Goal: Information Seeking & Learning: Find contact information

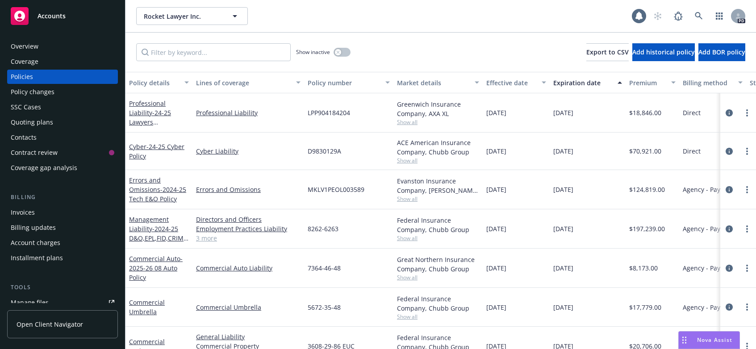
click at [34, 78] on div "Policies" at bounding box center [63, 77] width 104 height 14
click at [234, 15] on icon "button" at bounding box center [235, 16] width 11 height 11
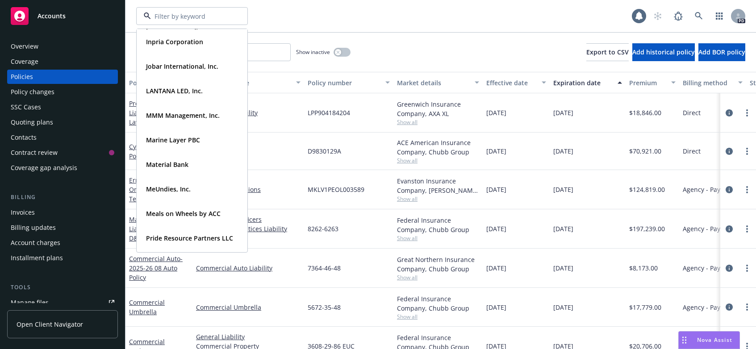
scroll to position [314, 0]
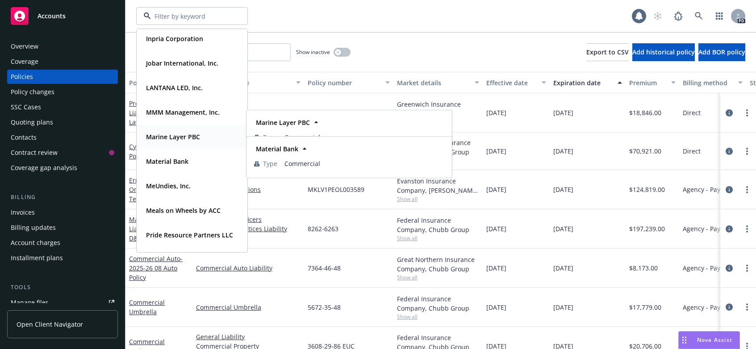
click at [168, 137] on strong "Marine Layer PBC" at bounding box center [173, 137] width 54 height 8
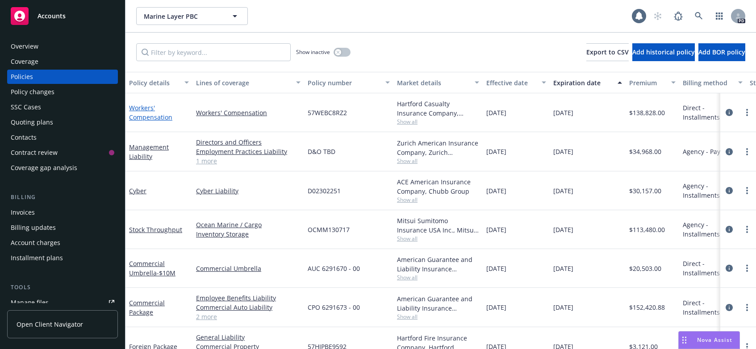
click at [144, 114] on link "Workers' Compensation" at bounding box center [150, 113] width 43 height 18
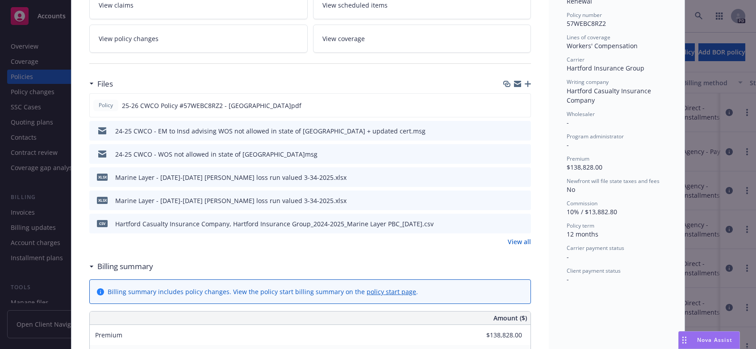
scroll to position [239, 0]
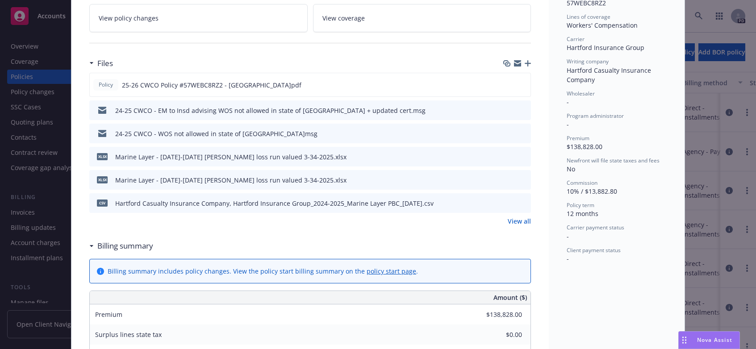
click at [513, 217] on link "View all" at bounding box center [519, 221] width 23 height 9
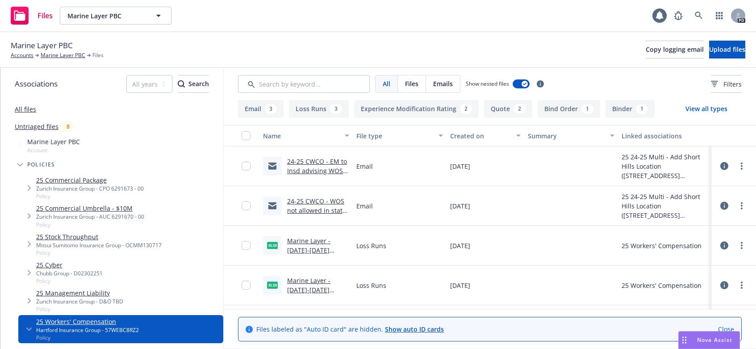
click at [310, 208] on link "24-25 CWCO - WOS not allowed in state of [GEOGRAPHIC_DATA]msg" at bounding box center [317, 220] width 60 height 46
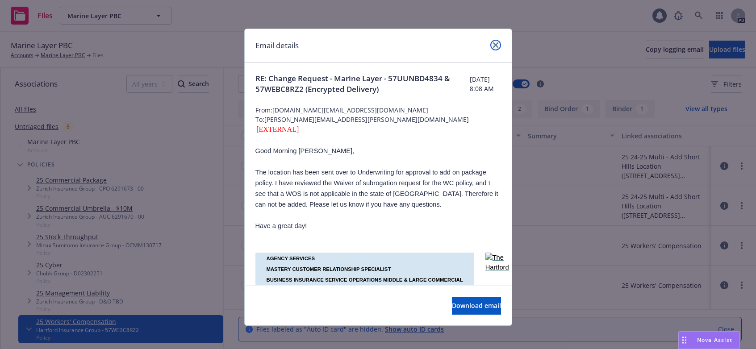
click at [493, 46] on icon "close" at bounding box center [495, 44] width 5 height 5
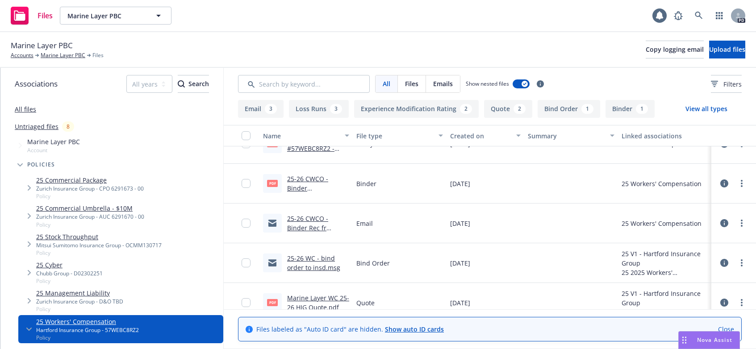
scroll to position [383, 0]
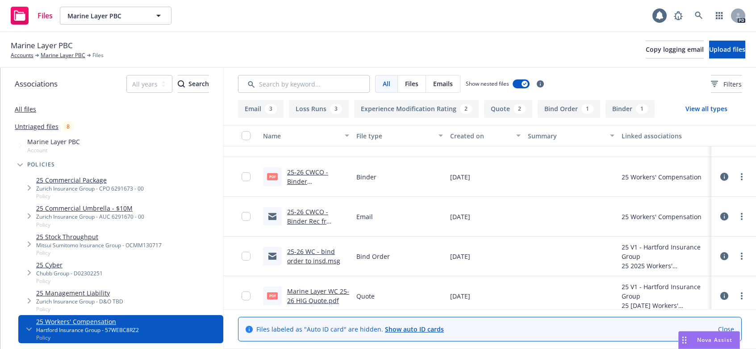
click at [307, 218] on link "25-26 CWCO - Binder Rec fr [GEOGRAPHIC_DATA]msg" at bounding box center [317, 226] width 60 height 37
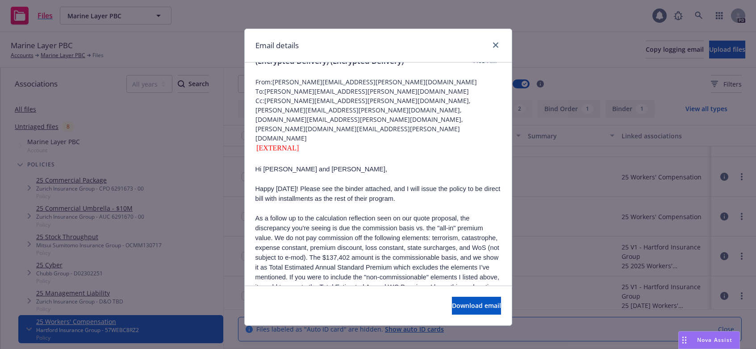
scroll to position [0, 0]
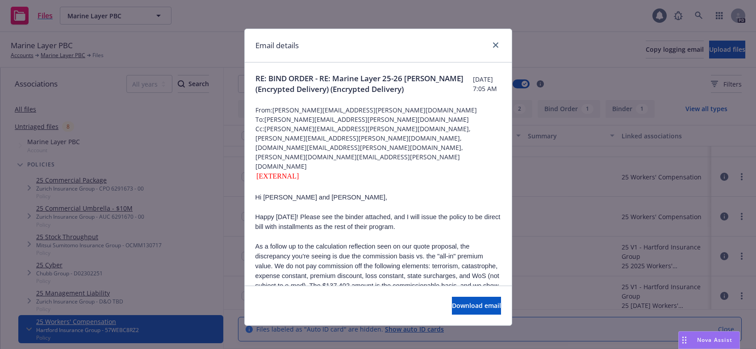
click at [362, 115] on span "To: [PERSON_NAME][EMAIL_ADDRESS][PERSON_NAME][DOMAIN_NAME]" at bounding box center [379, 119] width 246 height 9
click at [283, 110] on span "From: [PERSON_NAME][EMAIL_ADDRESS][PERSON_NAME][DOMAIN_NAME]" at bounding box center [379, 109] width 246 height 9
drag, startPoint x: 271, startPoint y: 110, endPoint x: 359, endPoint y: 109, distance: 88.0
click at [359, 109] on span "From: [PERSON_NAME][EMAIL_ADDRESS][PERSON_NAME][DOMAIN_NAME]" at bounding box center [379, 109] width 246 height 9
copy span "[PERSON_NAME][EMAIL_ADDRESS][PERSON_NAME][DOMAIN_NAME]"
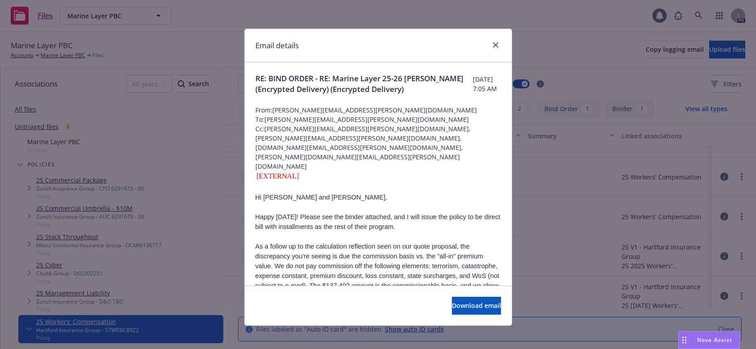
click at [312, 171] on div "[EXTERNAL]" at bounding box center [379, 176] width 246 height 11
drag, startPoint x: 262, startPoint y: 129, endPoint x: 481, endPoint y: 129, distance: 218.9
click at [486, 129] on span "Cc: [PERSON_NAME][EMAIL_ADDRESS][PERSON_NAME][DOMAIN_NAME], [PERSON_NAME][EMAIL…" at bounding box center [379, 147] width 246 height 47
copy span "[PERSON_NAME][EMAIL_ADDRESS][PERSON_NAME][DOMAIN_NAME], [PERSON_NAME][EMAIL_ADD…"
click at [354, 171] on div "[EXTERNAL]" at bounding box center [379, 176] width 246 height 11
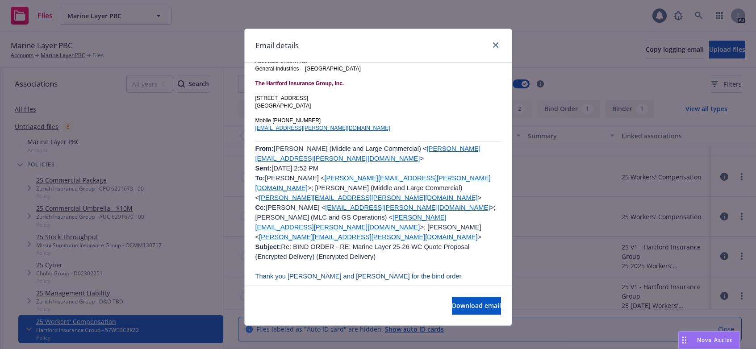
scroll to position [617, 0]
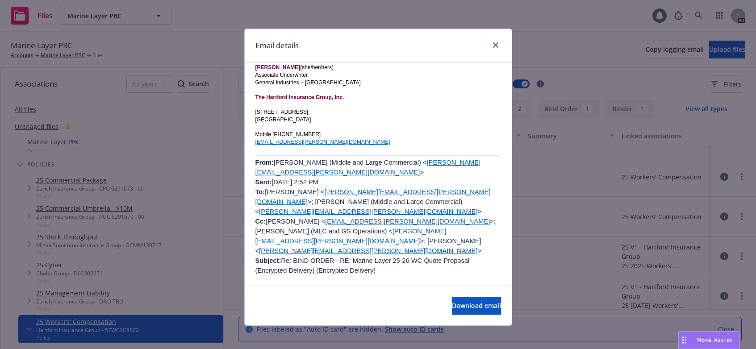
click at [298, 159] on link "[PERSON_NAME][EMAIL_ADDRESS][PERSON_NAME][DOMAIN_NAME]" at bounding box center [369, 167] width 226 height 17
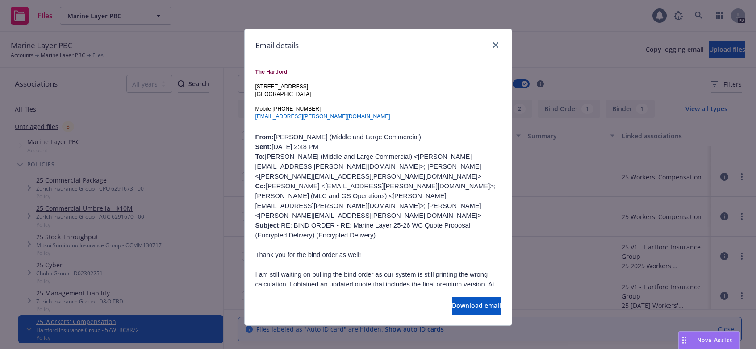
scroll to position [309, 0]
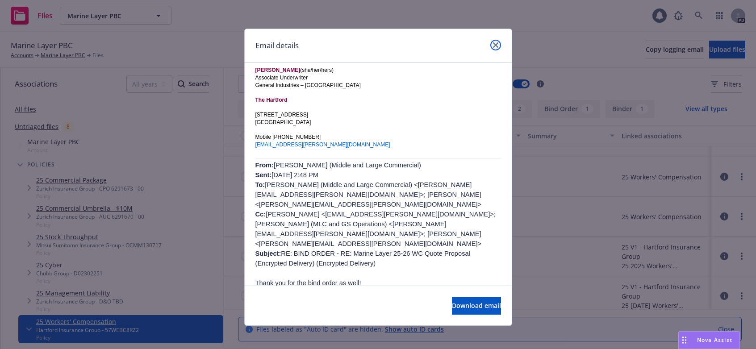
click at [492, 42] on link "close" at bounding box center [495, 45] width 11 height 11
